Goal: Task Accomplishment & Management: Complete application form

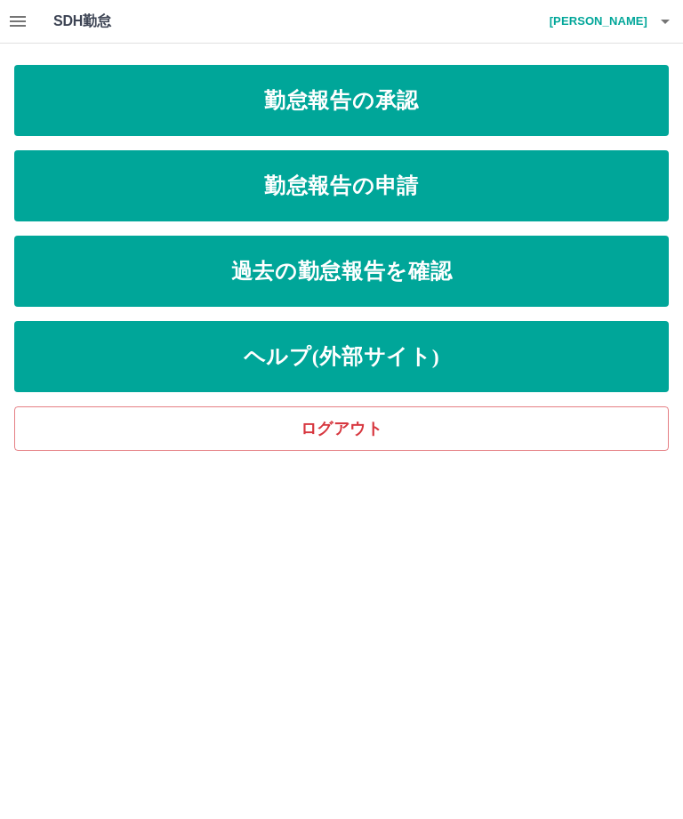
click at [373, 120] on link "勤怠報告の承認" at bounding box center [341, 100] width 655 height 71
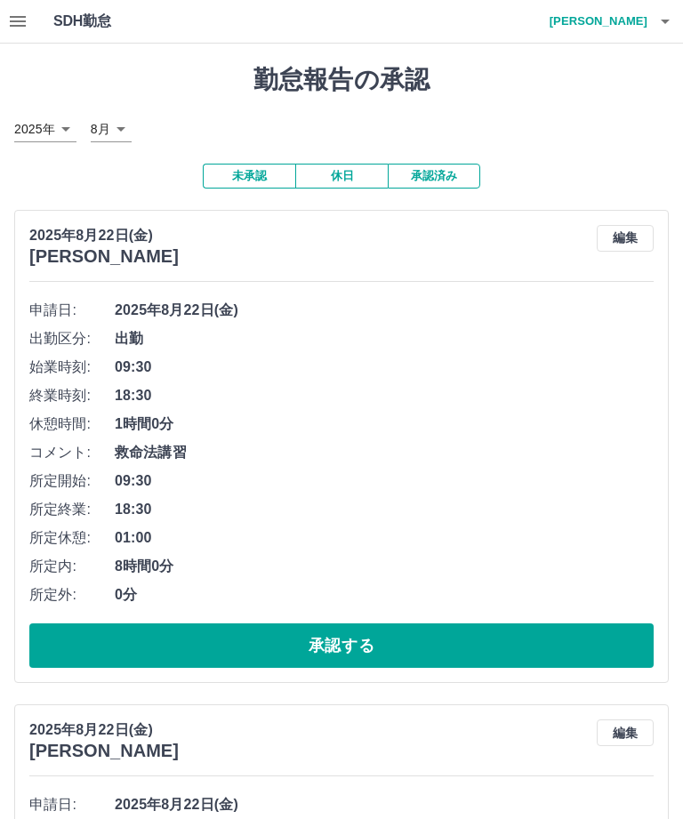
click at [338, 623] on button "承認する" at bounding box center [341, 645] width 624 height 44
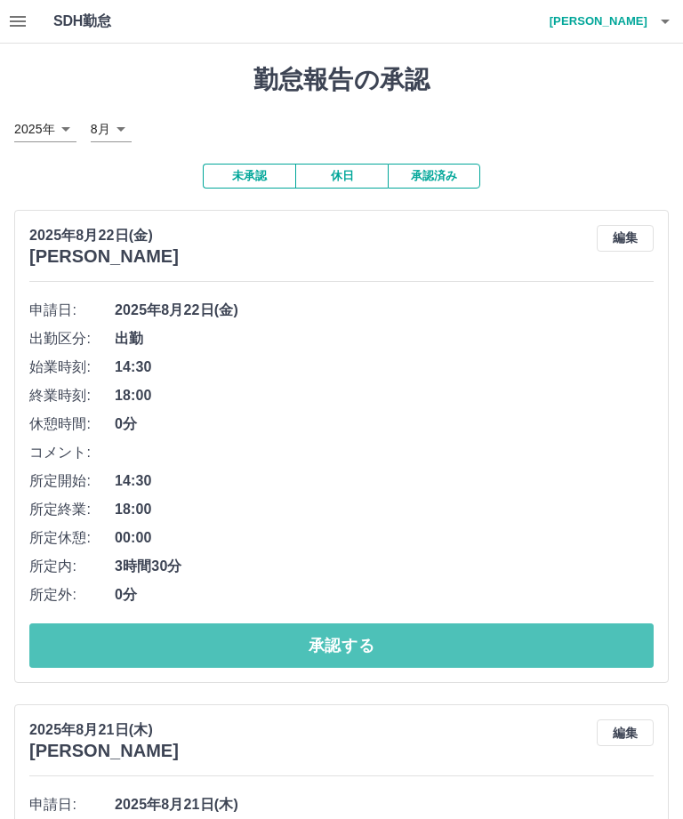
click at [336, 623] on button "承認する" at bounding box center [341, 645] width 624 height 44
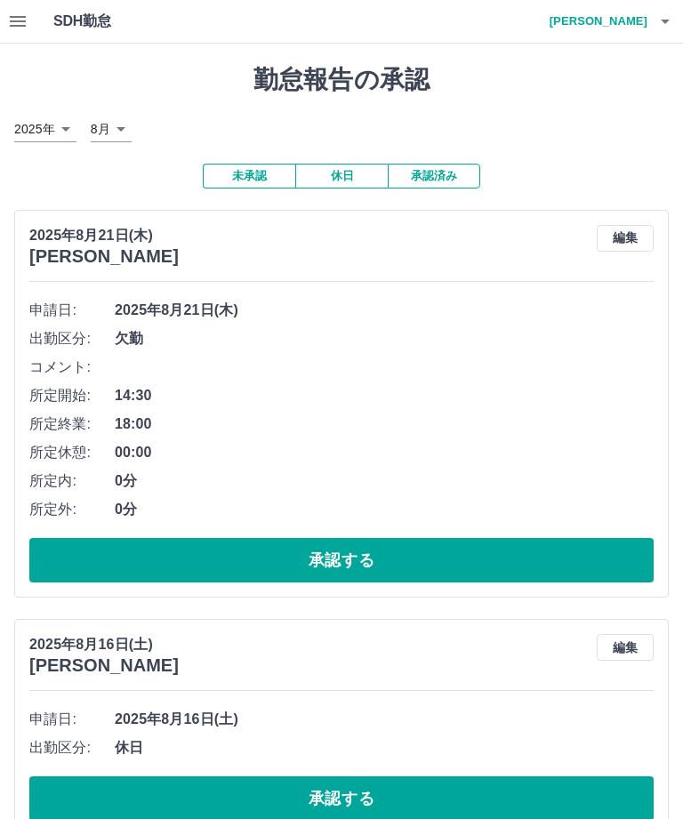
click at [327, 538] on button "承認する" at bounding box center [341, 560] width 624 height 44
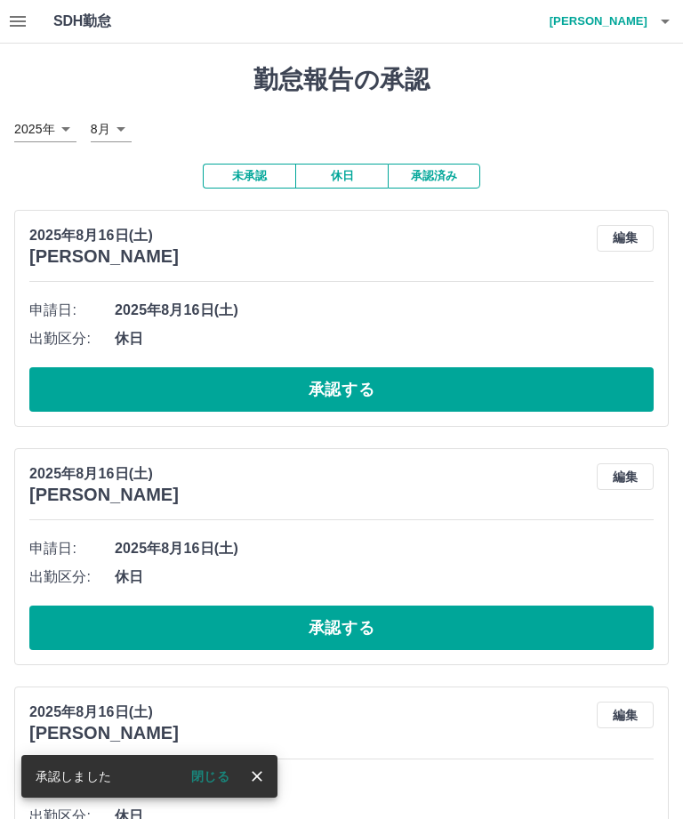
click at [336, 367] on button "承認する" at bounding box center [341, 389] width 624 height 44
click at [339, 367] on button "承認する" at bounding box center [341, 389] width 624 height 44
click at [332, 367] on button "承認する" at bounding box center [341, 389] width 624 height 44
click at [341, 606] on button "承認する" at bounding box center [341, 628] width 624 height 44
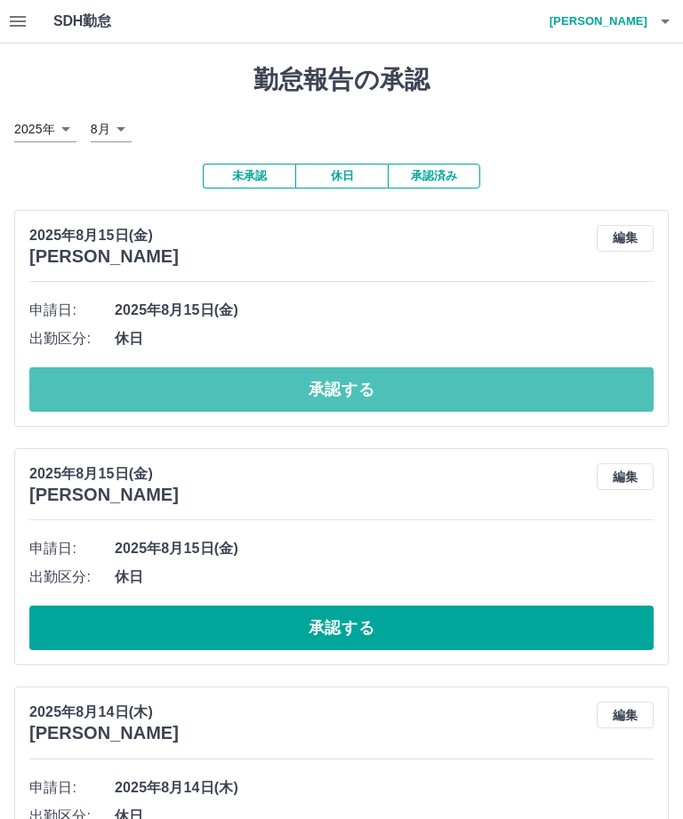
click at [342, 367] on button "承認する" at bounding box center [341, 389] width 624 height 44
click at [337, 367] on button "承認する" at bounding box center [341, 389] width 624 height 44
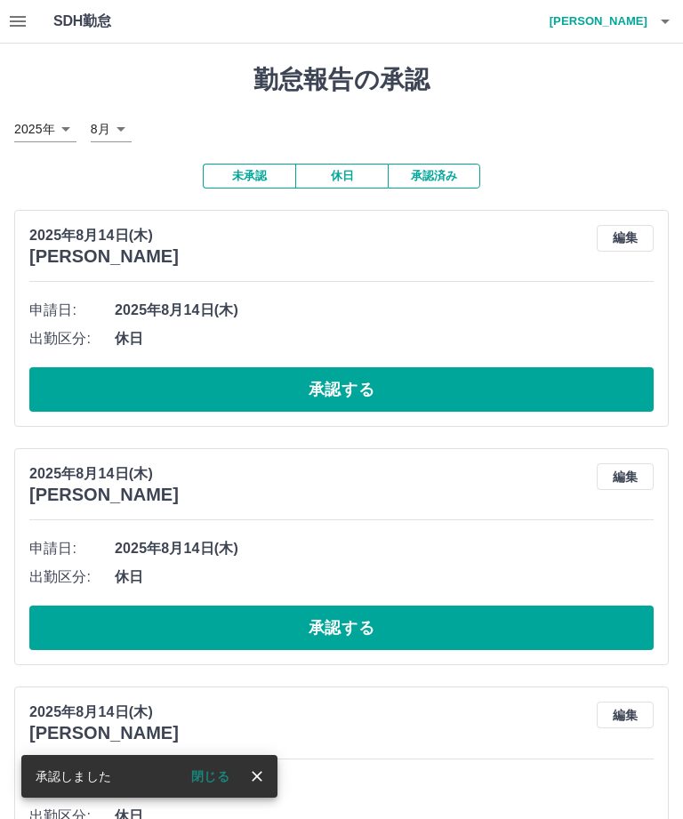
click at [349, 367] on button "承認する" at bounding box center [341, 389] width 624 height 44
click at [341, 367] on button "承認する" at bounding box center [341, 389] width 624 height 44
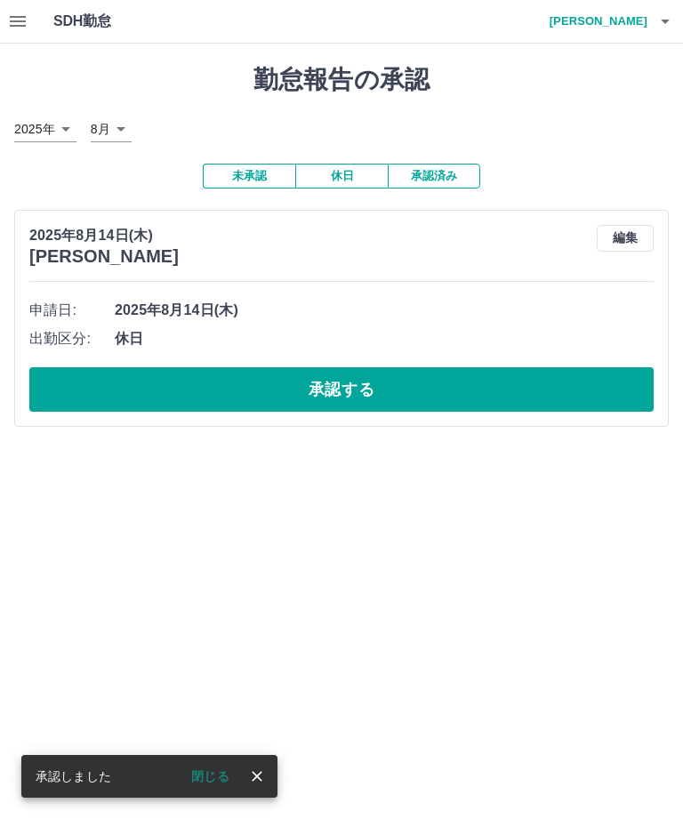
click at [342, 367] on button "承認する" at bounding box center [341, 389] width 624 height 44
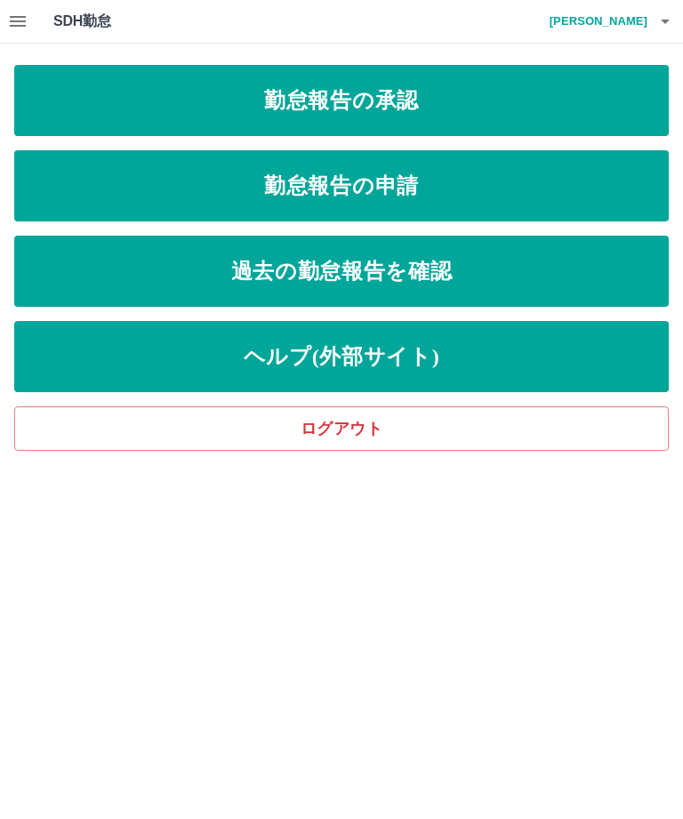
click at [383, 183] on link "勤怠報告の申請" at bounding box center [341, 185] width 655 height 71
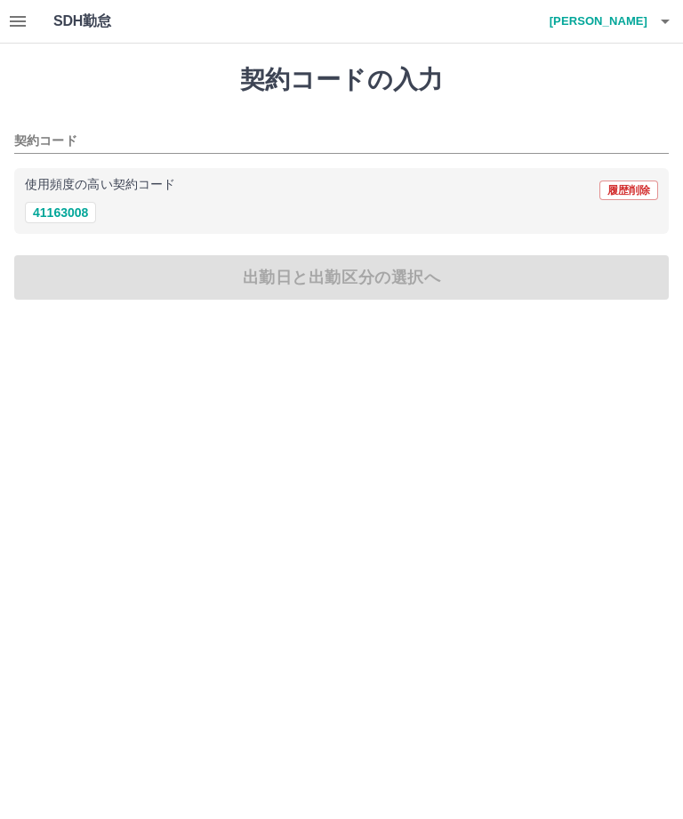
click at [51, 204] on button "41163008" at bounding box center [60, 212] width 71 height 21
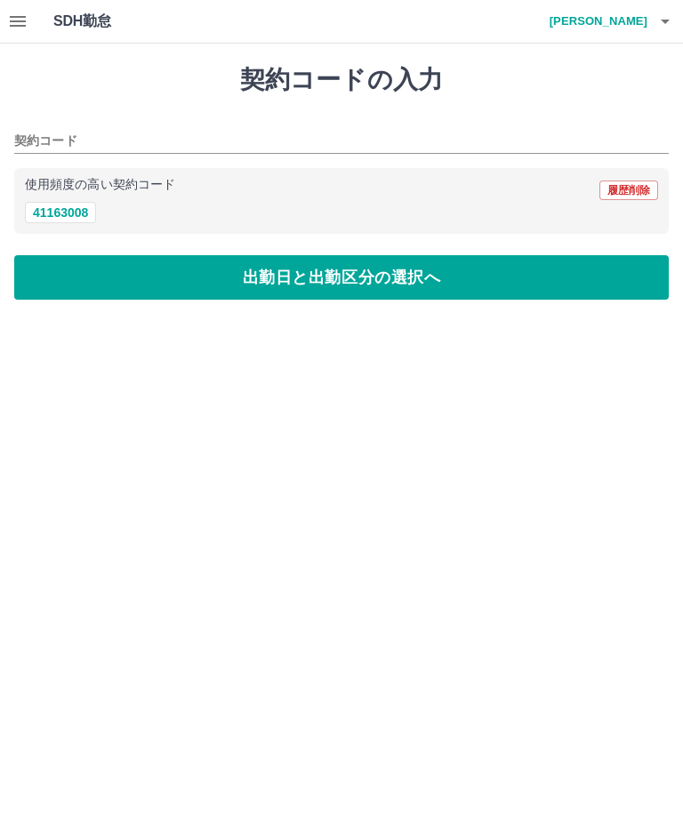
type input "********"
click at [358, 281] on button "出勤日と出勤区分の選択へ" at bounding box center [341, 277] width 655 height 44
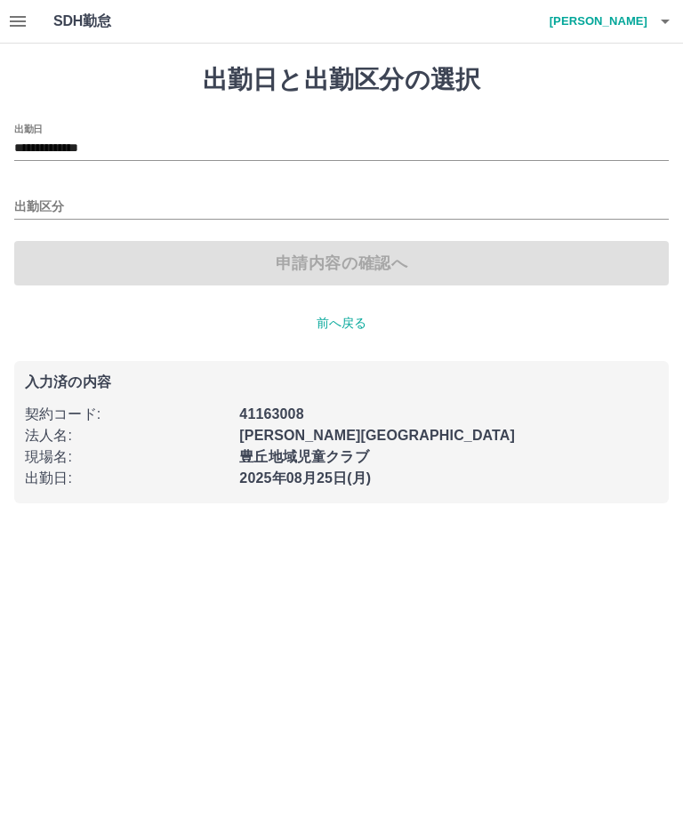
click at [29, 203] on input "出勤区分" at bounding box center [341, 208] width 655 height 22
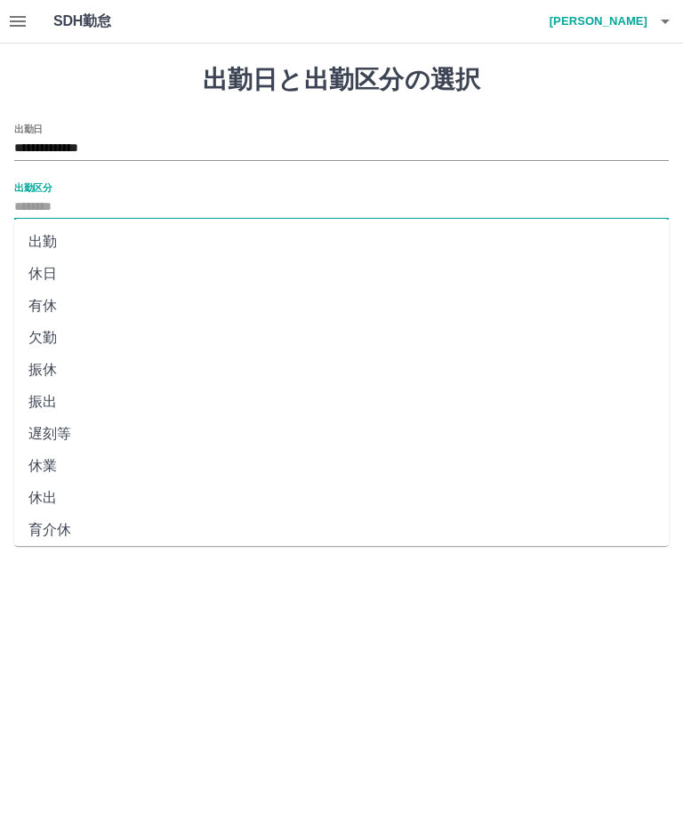
click at [42, 242] on li "出勤" at bounding box center [341, 242] width 655 height 32
type input "**"
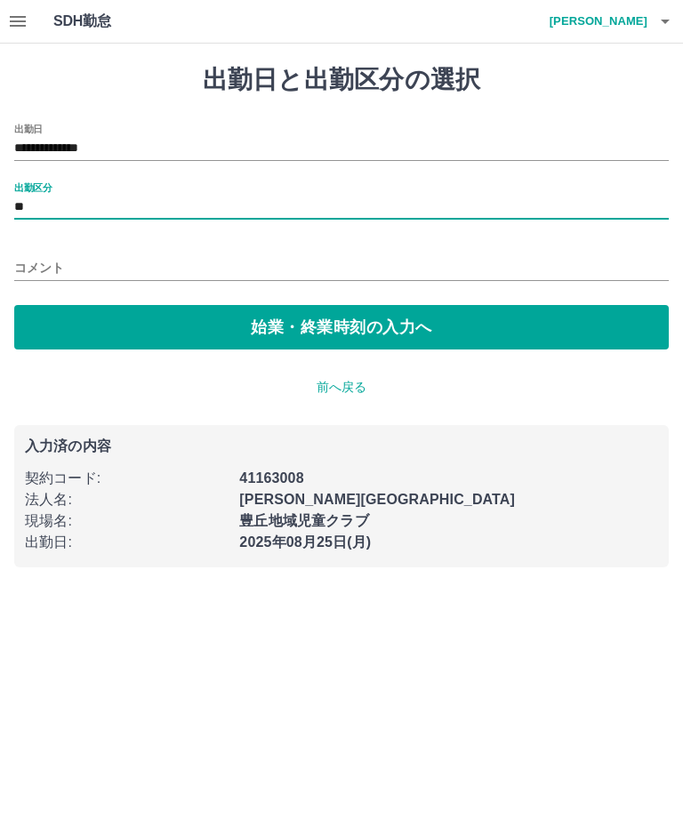
click at [307, 335] on button "始業・終業時刻の入力へ" at bounding box center [341, 327] width 655 height 44
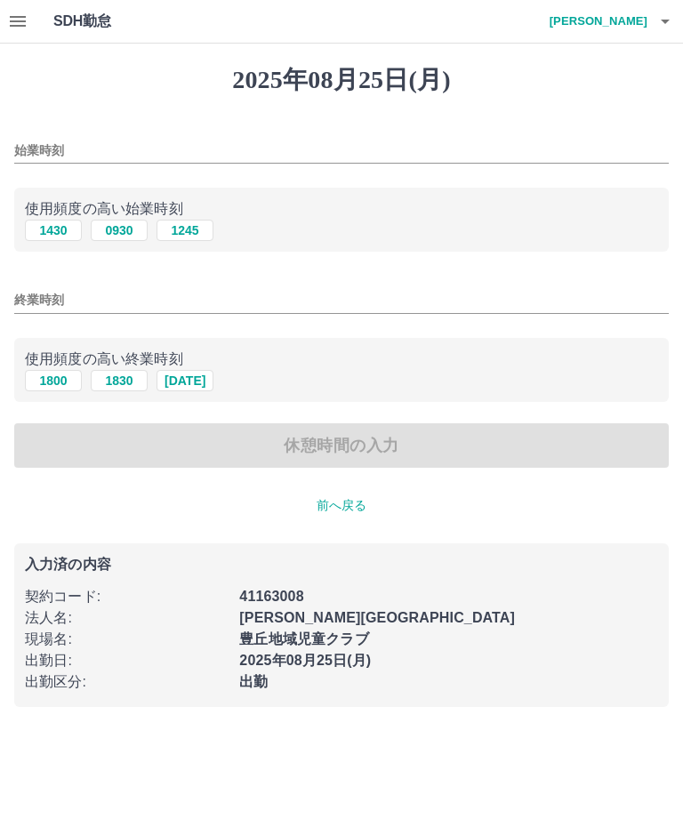
click at [187, 234] on button "1245" at bounding box center [185, 230] width 57 height 21
type input "****"
click at [119, 379] on button "1830" at bounding box center [119, 380] width 57 height 21
type input "****"
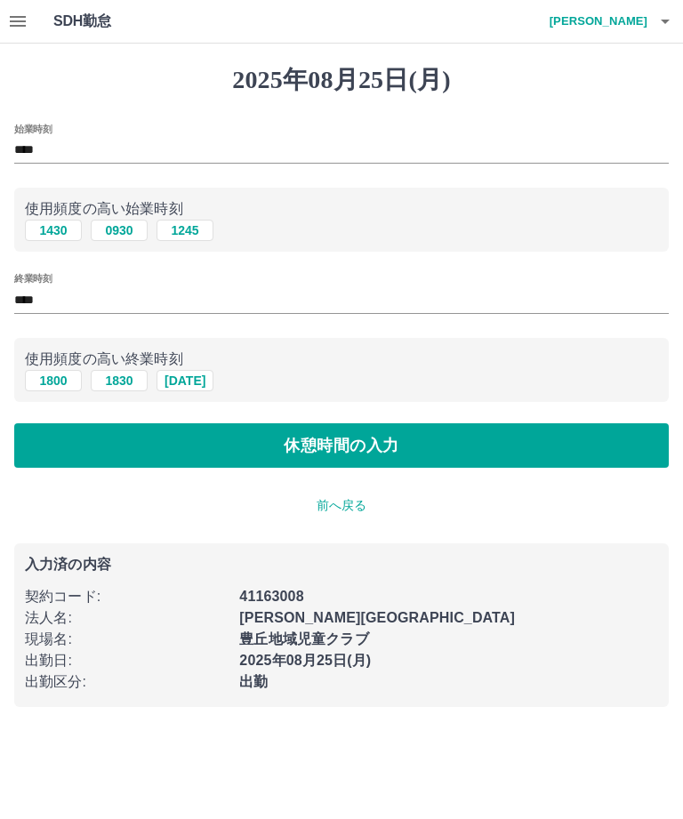
click at [339, 442] on button "休憩時間の入力" at bounding box center [341, 445] width 655 height 44
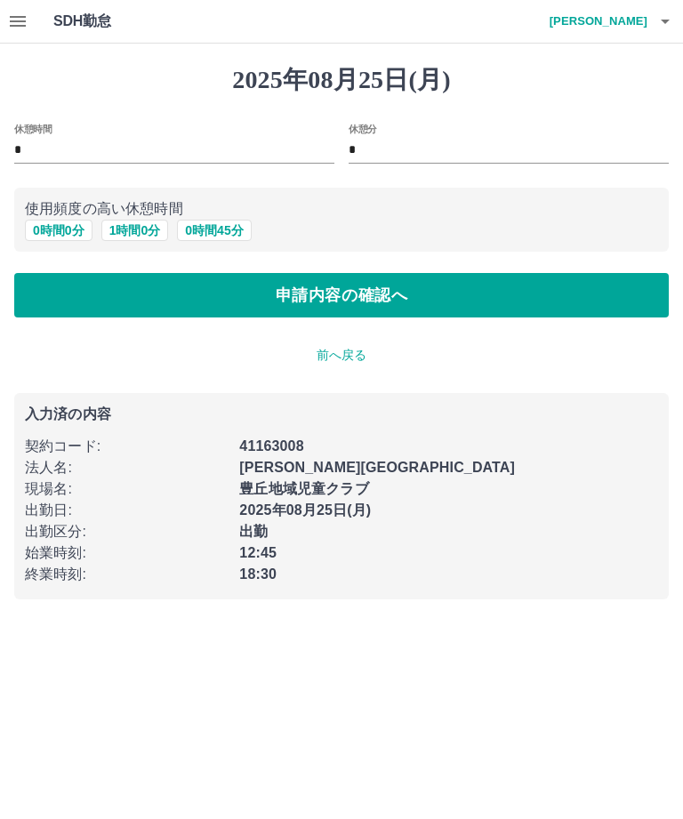
click at [341, 295] on button "申請内容の確認へ" at bounding box center [341, 295] width 655 height 44
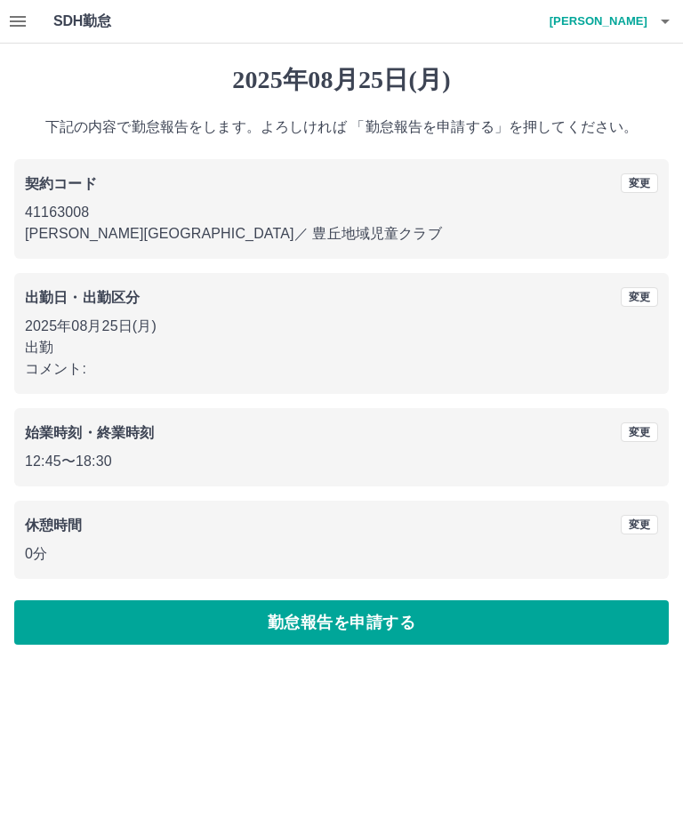
click at [342, 628] on button "勤怠報告を申請する" at bounding box center [341, 622] width 655 height 44
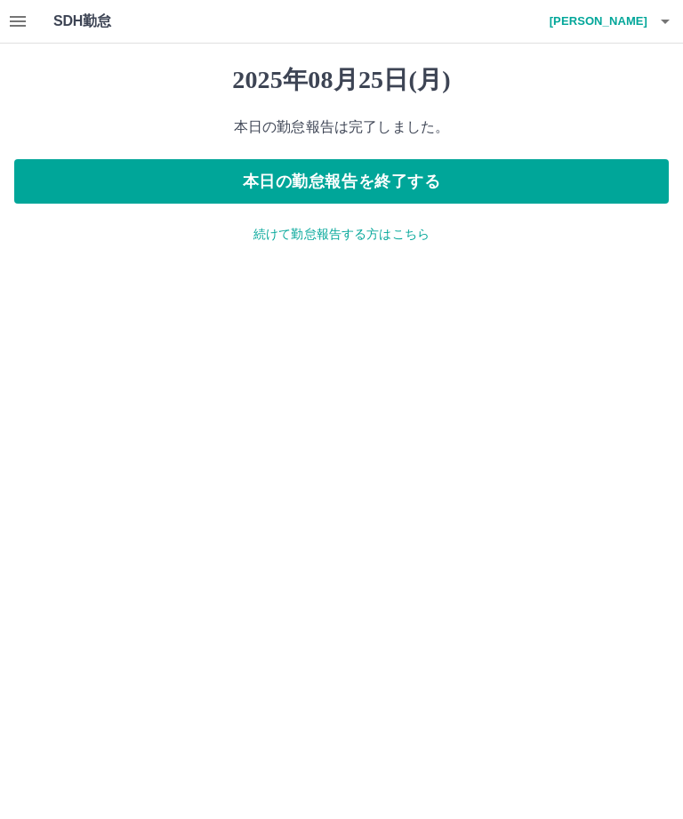
click at [362, 174] on button "本日の勤怠報告を終了する" at bounding box center [341, 181] width 655 height 44
